Goal: Navigation & Orientation: Find specific page/section

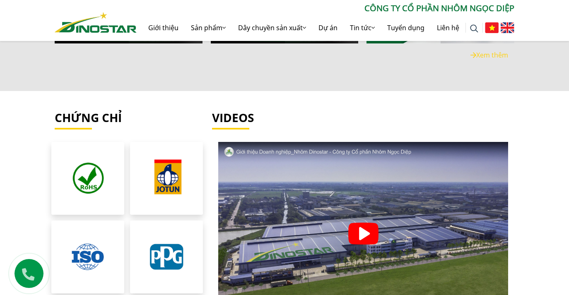
scroll to position [1886, 0]
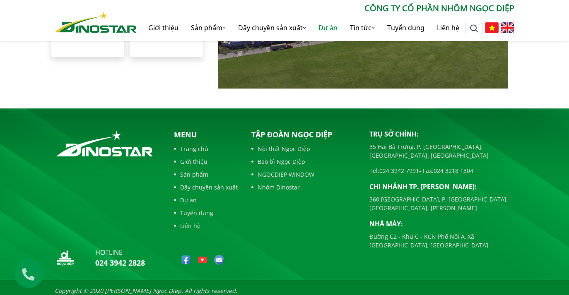
click at [327, 27] on link "Dự án" at bounding box center [327, 27] width 31 height 26
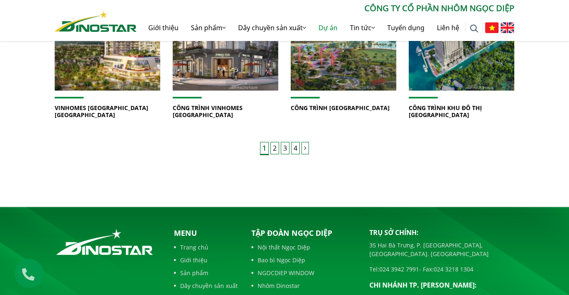
scroll to position [617, 0]
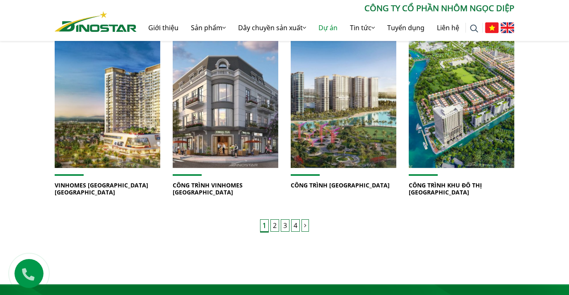
click at [280, 221] on div "1 2 3 4" at bounding box center [284, 226] width 459 height 10
click at [282, 219] on link "3" at bounding box center [285, 225] width 9 height 12
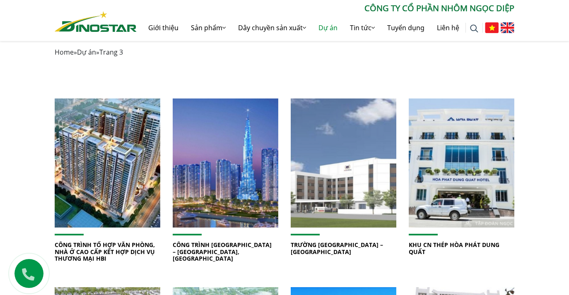
scroll to position [185, 0]
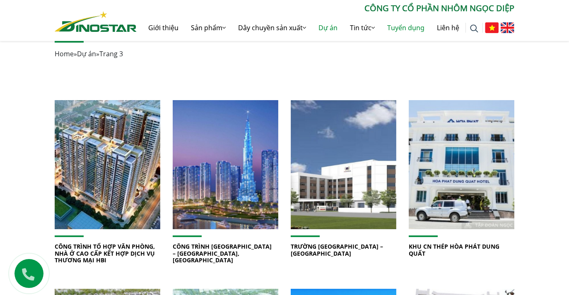
click at [418, 28] on link "Tuyển dụng" at bounding box center [406, 27] width 50 height 26
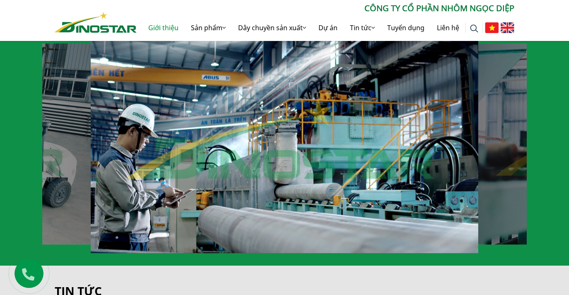
scroll to position [696, 0]
